Goal: Communication & Community: Answer question/provide support

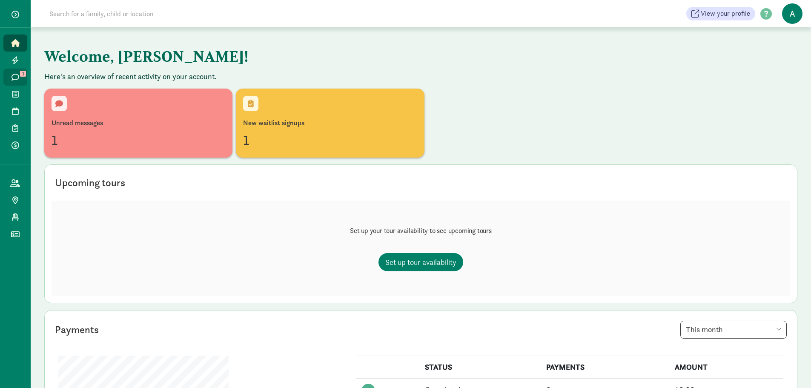
click at [16, 77] on icon at bounding box center [15, 77] width 8 height 8
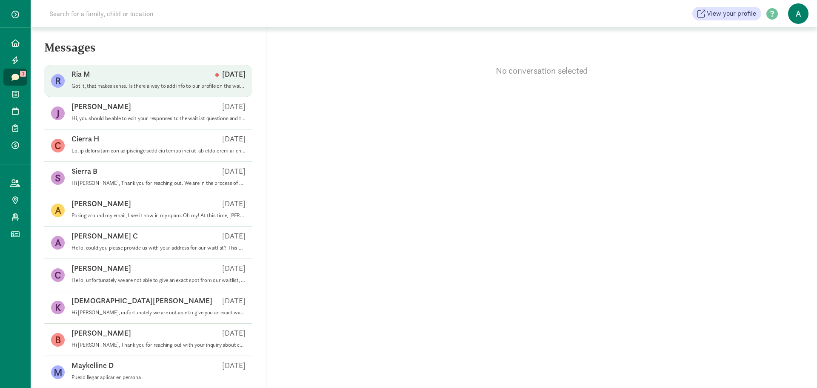
click at [130, 85] on p "Got it, that makes sense. Is there a way to add info to our profile on the wait…" at bounding box center [158, 86] width 174 height 7
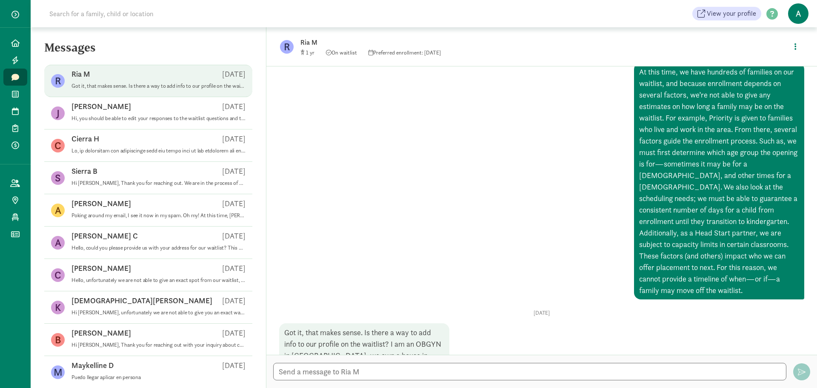
scroll to position [392, 0]
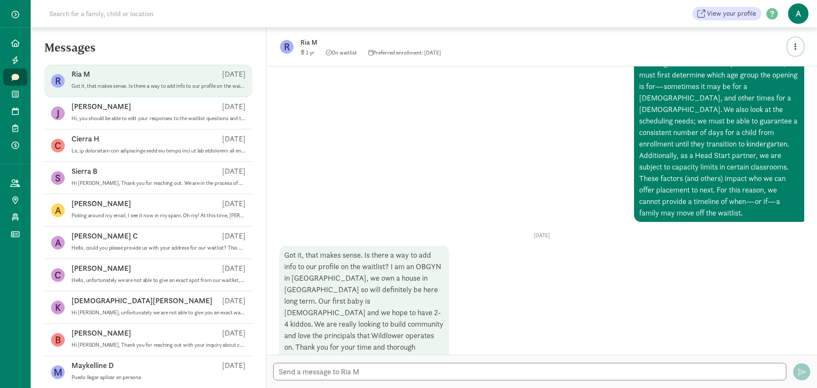
click at [794, 42] on button "button" at bounding box center [796, 46] width 16 height 18
click at [772, 66] on link "View family page" at bounding box center [777, 66] width 61 height 10
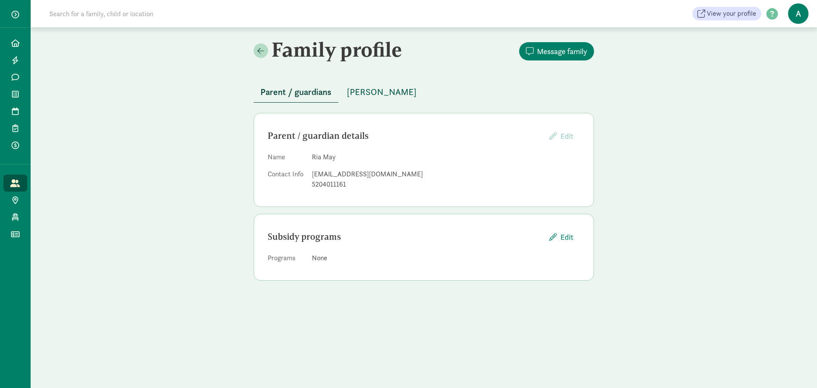
click at [363, 94] on span "[PERSON_NAME]" at bounding box center [382, 92] width 70 height 14
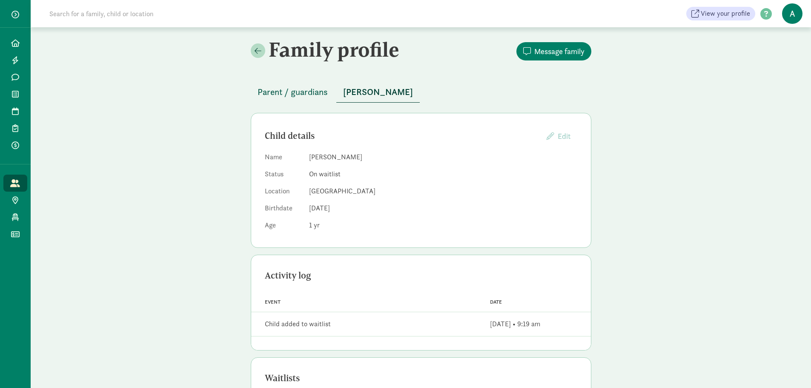
click at [296, 97] on span "Parent / guardians" at bounding box center [292, 92] width 70 height 14
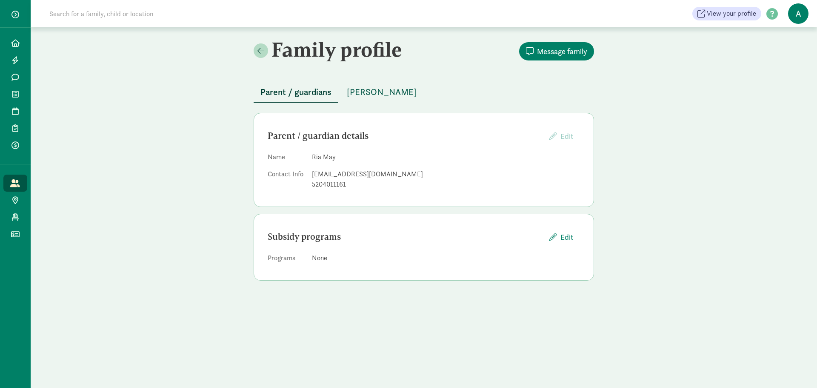
click at [360, 95] on span "Sadie May" at bounding box center [382, 92] width 70 height 14
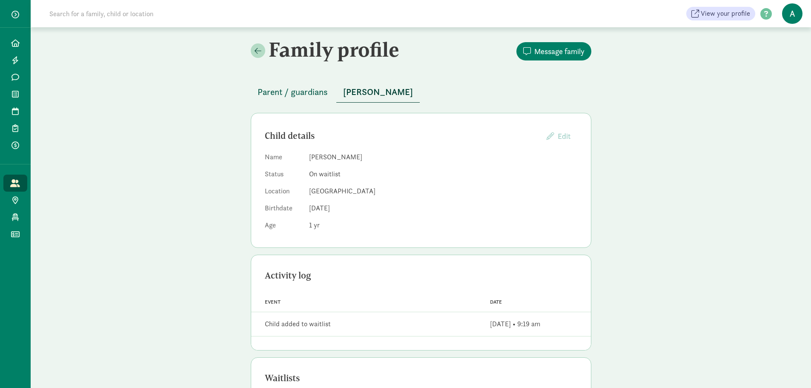
click at [306, 96] on span "Parent / guardians" at bounding box center [292, 92] width 70 height 14
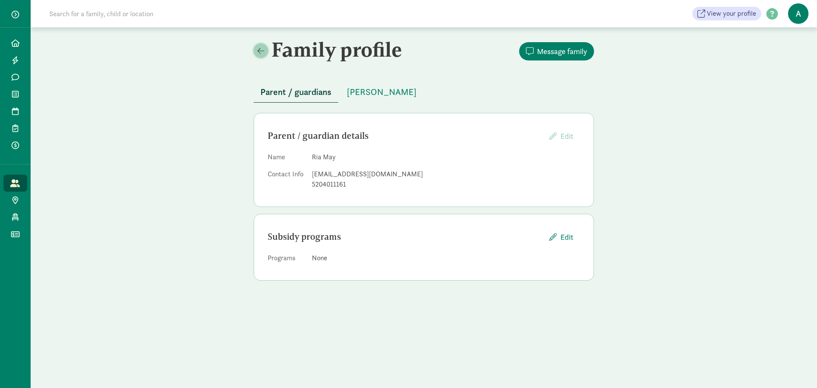
click at [268, 50] on link at bounding box center [261, 50] width 14 height 14
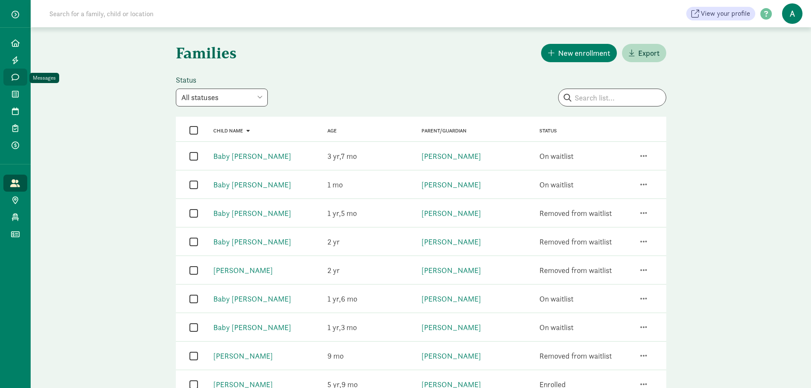
click at [16, 77] on icon at bounding box center [15, 77] width 8 height 8
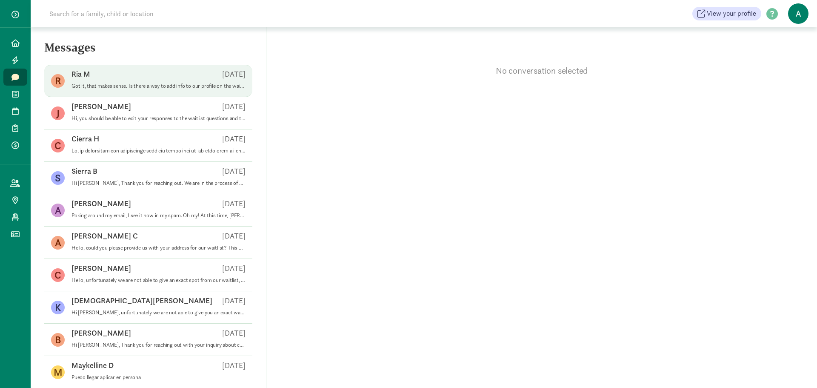
click at [131, 89] on p "Got it, that makes sense. Is there a way to add info to our profile on the wait…" at bounding box center [158, 86] width 174 height 7
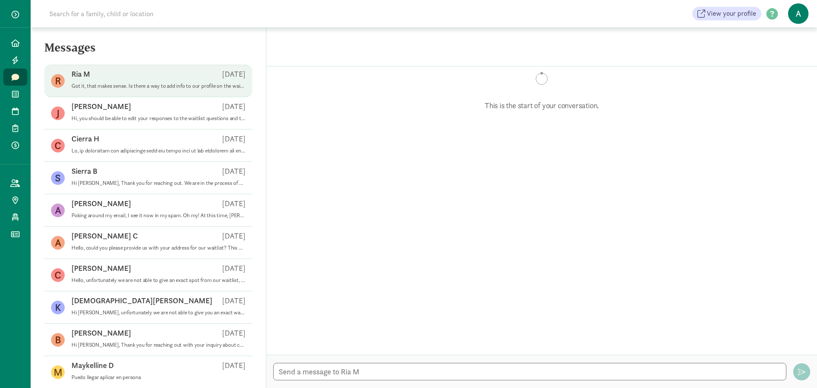
scroll to position [392, 0]
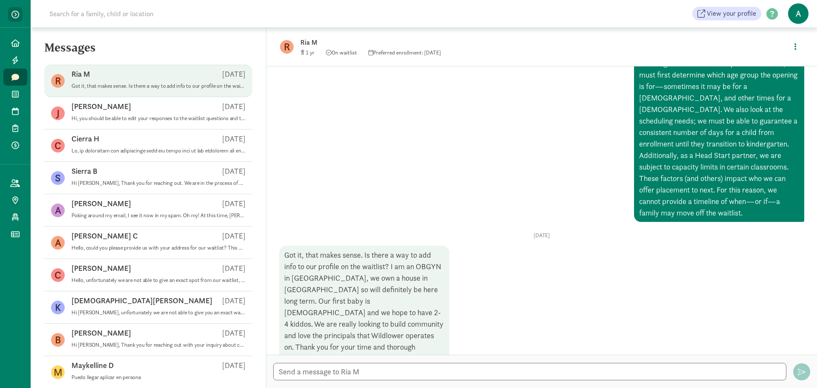
click at [11, 16] on span "button" at bounding box center [15, 15] width 8 height 8
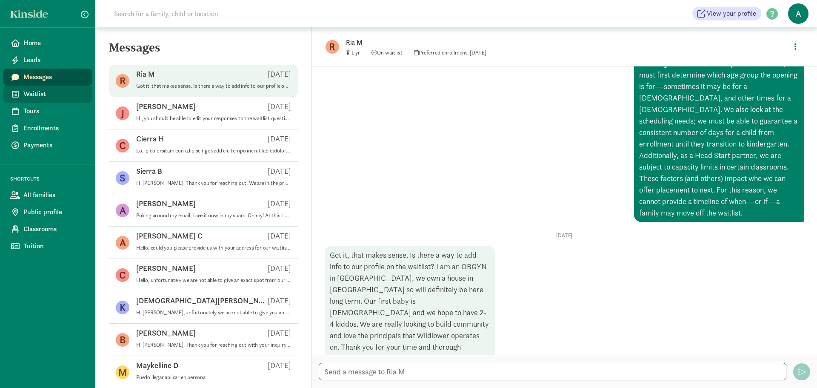
click at [45, 95] on span "Waitlist" at bounding box center [54, 94] width 62 height 10
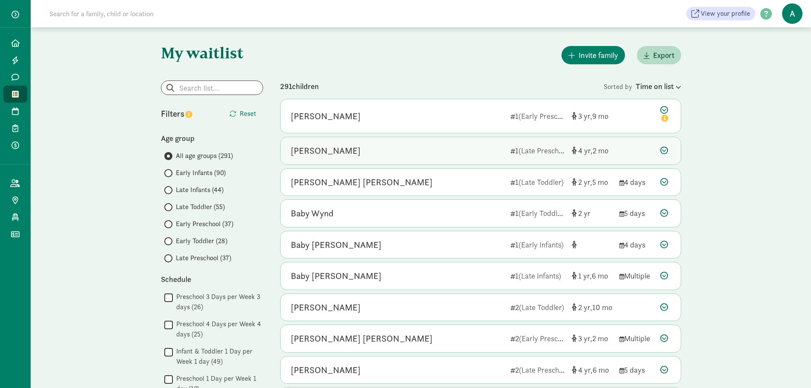
click at [661, 152] on icon at bounding box center [664, 150] width 8 height 8
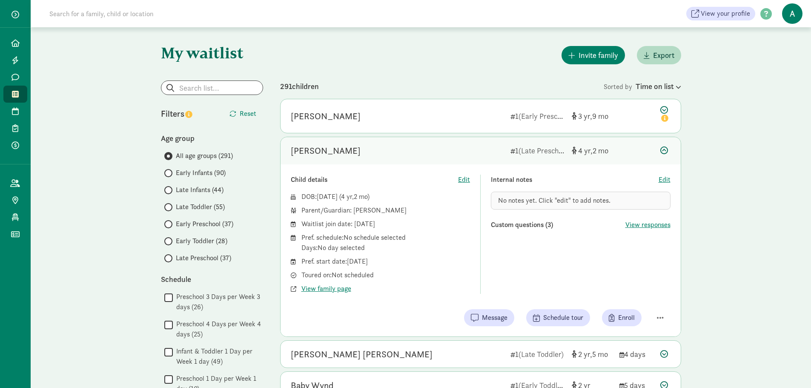
click at [667, 154] on icon at bounding box center [664, 150] width 8 height 8
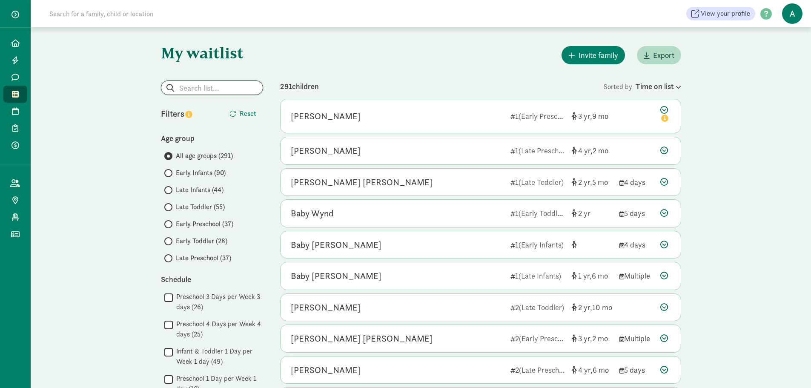
click at [213, 89] on input "search" at bounding box center [211, 88] width 101 height 14
type input "ria"
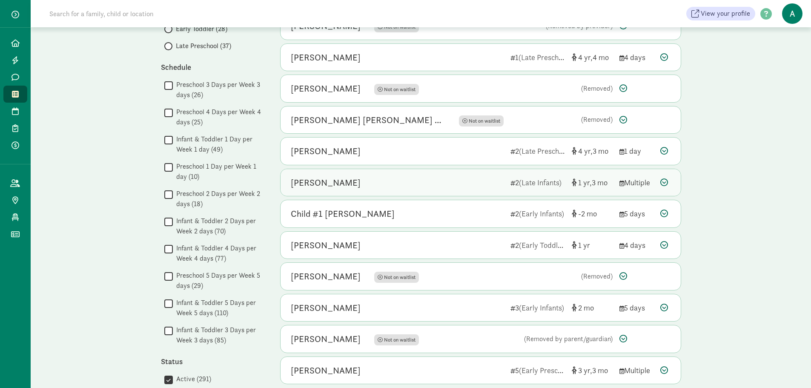
scroll to position [255, 0]
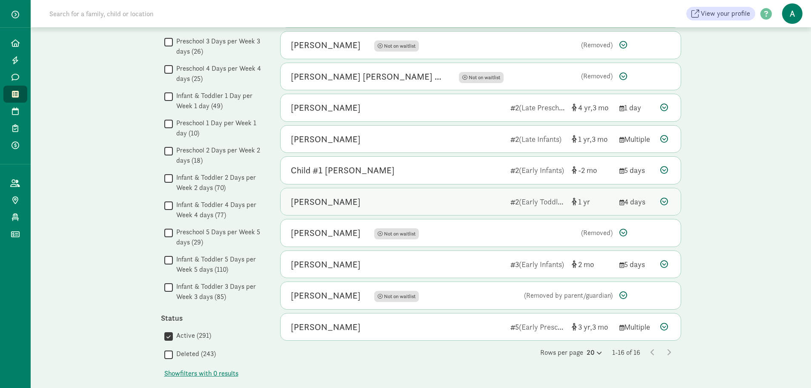
click at [660, 203] on icon at bounding box center [664, 201] width 8 height 8
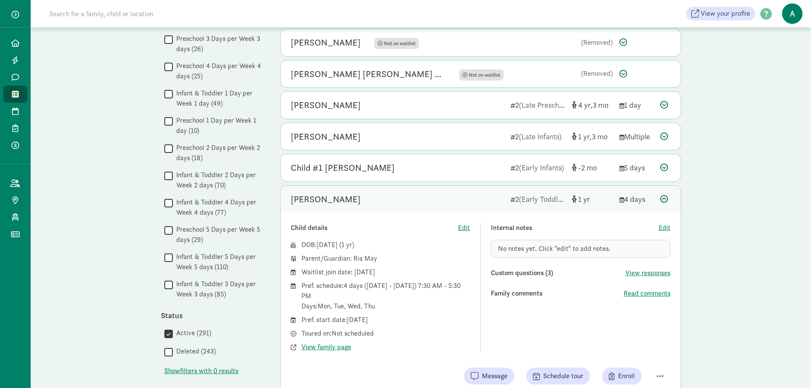
scroll to position [298, 0]
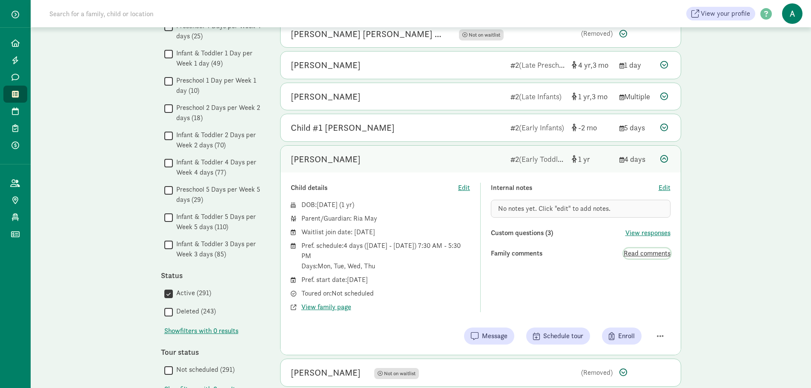
click at [634, 249] on span "Read comments" at bounding box center [646, 253] width 47 height 10
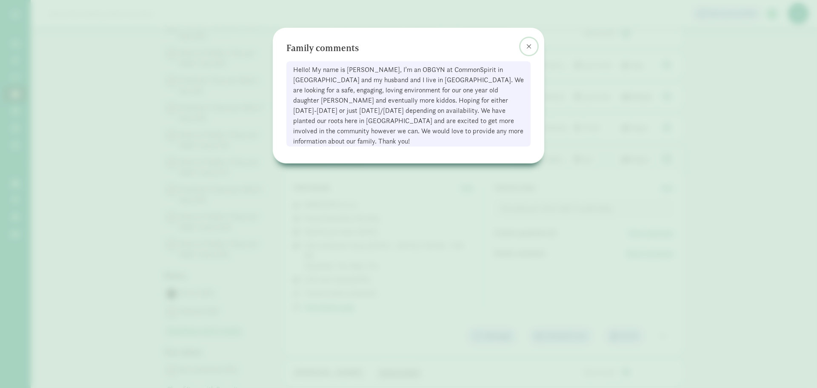
click at [532, 44] on button at bounding box center [528, 46] width 17 height 17
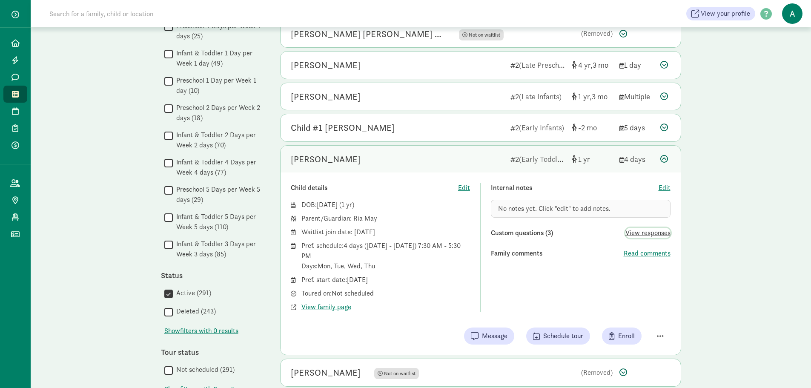
click at [638, 232] on span "View responses" at bounding box center [647, 233] width 45 height 10
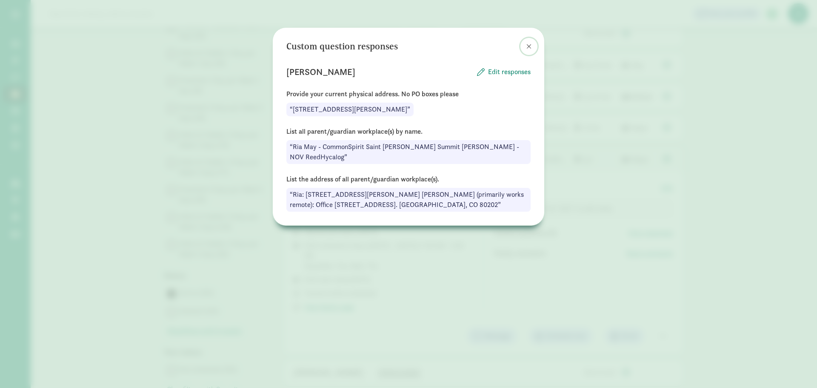
click at [530, 45] on span at bounding box center [528, 46] width 5 height 7
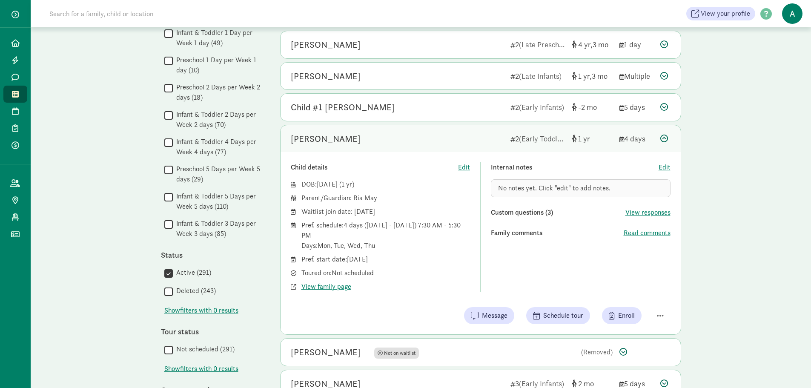
scroll to position [340, 0]
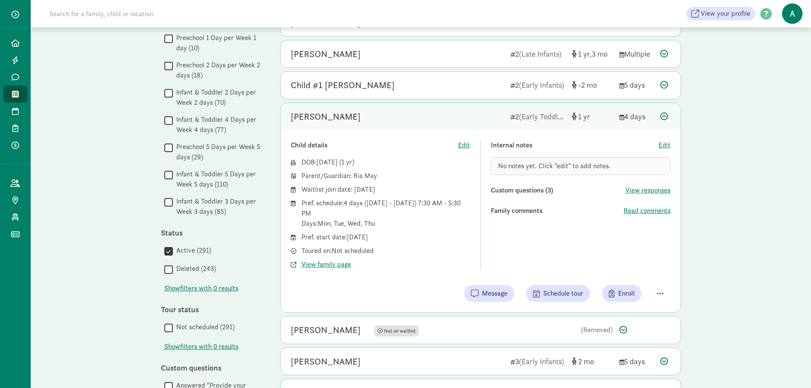
drag, startPoint x: 299, startPoint y: 192, endPoint x: 406, endPoint y: 189, distance: 106.9
click at [406, 189] on div "DOB: Aug 12, 2024 ( 1 ) Parent/Guardian: Ria May Waitlist join date: August 9, …" at bounding box center [381, 213] width 180 height 112
click at [406, 189] on div "Waitlist join date: August 9, 2025" at bounding box center [385, 189] width 169 height 10
click at [13, 73] on icon at bounding box center [15, 77] width 8 height 8
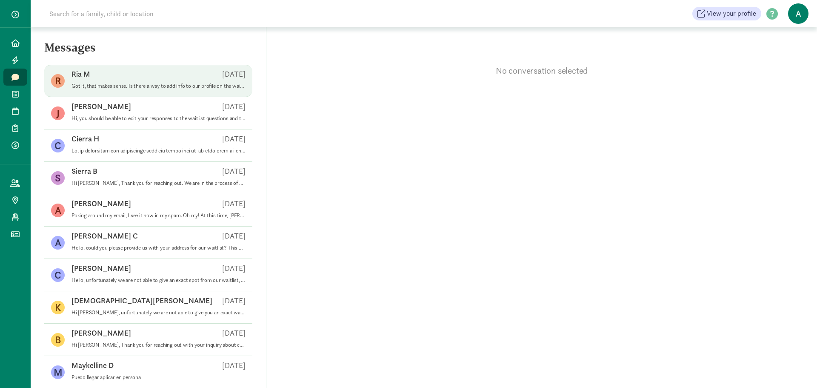
click at [130, 83] on p "Got it, that makes sense. Is there a way to add info to our profile on the wait…" at bounding box center [158, 86] width 174 height 7
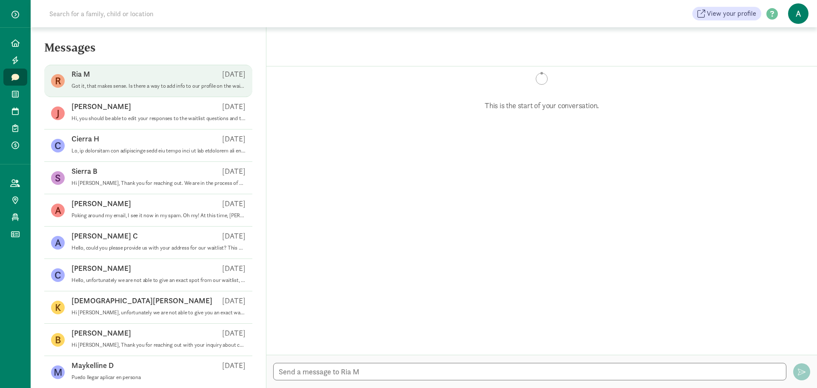
scroll to position [392, 0]
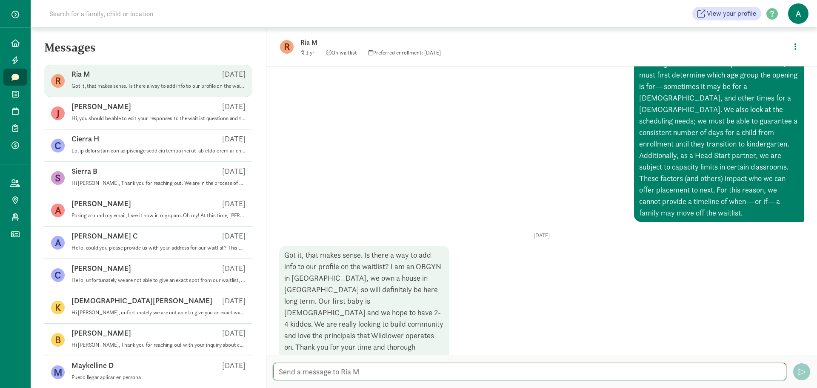
click at [392, 377] on textarea at bounding box center [529, 371] width 513 height 17
click at [792, 46] on button "button" at bounding box center [796, 46] width 16 height 18
click at [774, 62] on link "View family page" at bounding box center [777, 66] width 61 height 10
drag, startPoint x: 405, startPoint y: 375, endPoint x: 295, endPoint y: 383, distance: 109.7
click at [295, 383] on div "Hi, your profile currently reflects Hi, your profile currently reflects" at bounding box center [541, 370] width 551 height 33
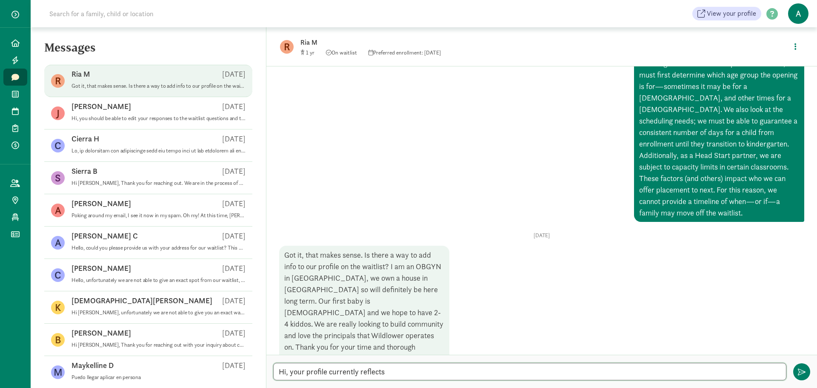
click at [406, 372] on textarea "Hi, your profile currently reflects" at bounding box center [529, 371] width 513 height 17
drag, startPoint x: 380, startPoint y: 374, endPoint x: 296, endPoint y: 384, distance: 84.9
click at [296, 384] on div "Hi, your profile currently reflects Hi, your profile currently reflects" at bounding box center [541, 370] width 551 height 33
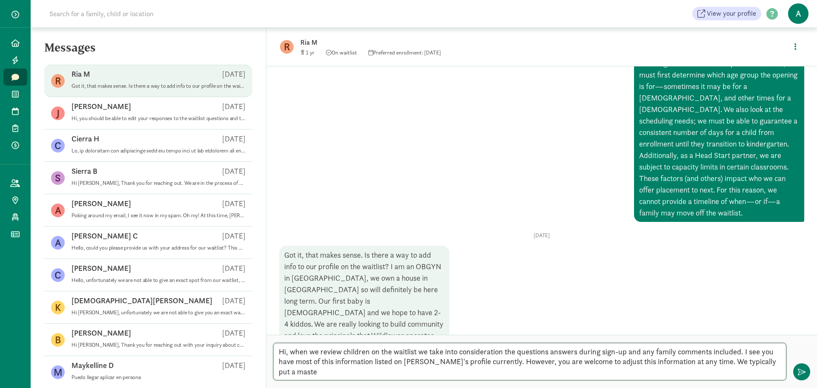
scroll to position [0, 0]
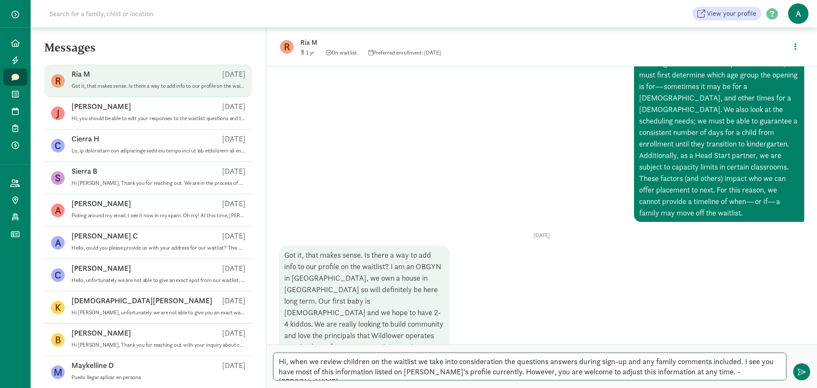
drag, startPoint x: 696, startPoint y: 374, endPoint x: 274, endPoint y: 357, distance: 422.5
click at [274, 357] on textarea "Hi, when we review children on the waitlist we take into consideration the ques…" at bounding box center [529, 366] width 513 height 28
click at [606, 356] on textarea "Hi, when we review children on the waitlist we take into consideration the ques…" at bounding box center [529, 366] width 513 height 28
drag, startPoint x: 696, startPoint y: 374, endPoint x: 268, endPoint y: 364, distance: 428.7
click at [277, 363] on textarea "Hi, when we review children on the waitlist we take into consideration the ques…" at bounding box center [529, 366] width 513 height 28
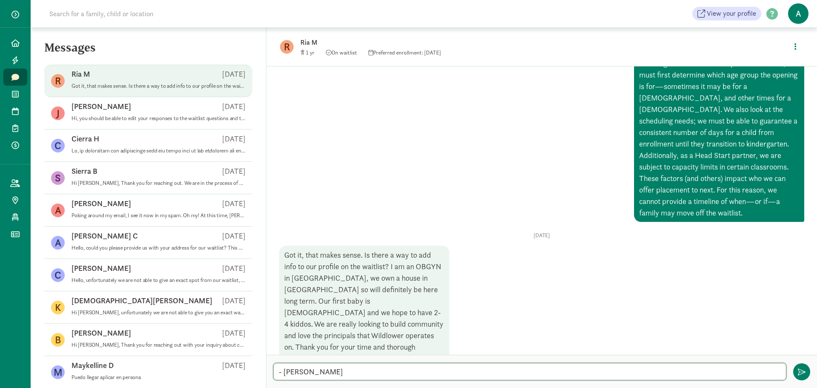
paste textarea "Hi, when we review children on the waitlist, we take into account the answers p…"
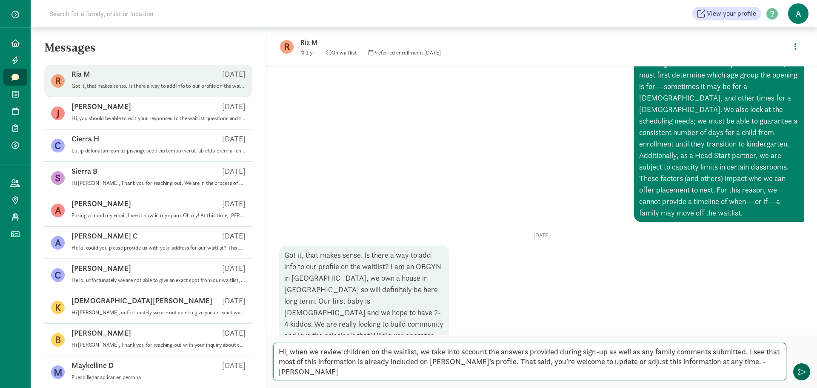
type textarea "Hi, when we review children on the waitlist, we take into account the answers p…"
click at [801, 373] on span "button" at bounding box center [802, 372] width 8 height 8
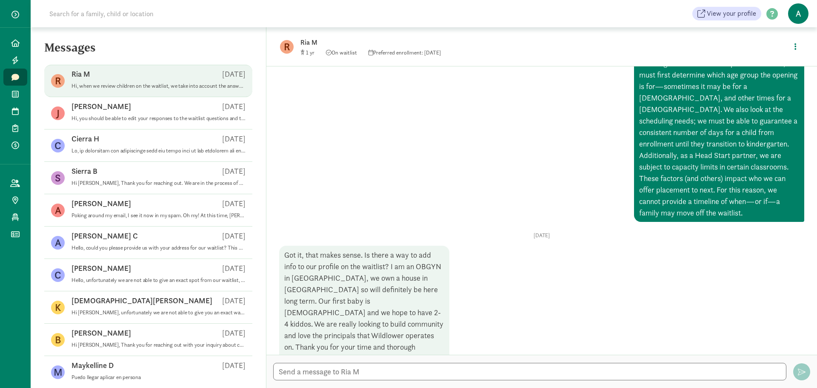
scroll to position [490, 0]
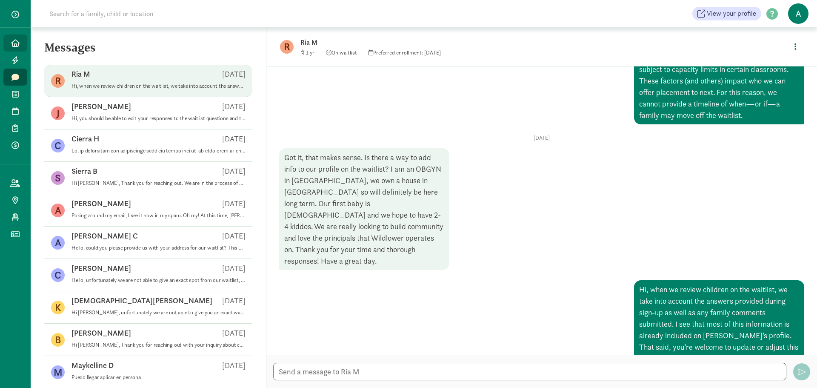
click at [11, 46] on icon at bounding box center [15, 43] width 9 height 8
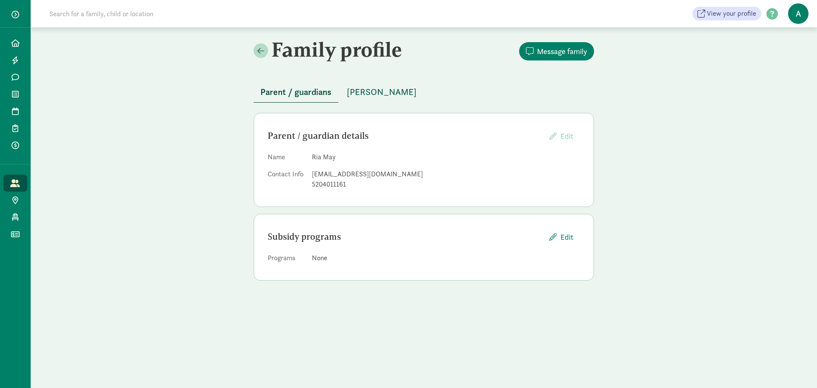
click at [365, 93] on span "[PERSON_NAME]" at bounding box center [382, 92] width 70 height 14
